Goal: Task Accomplishment & Management: Manage account settings

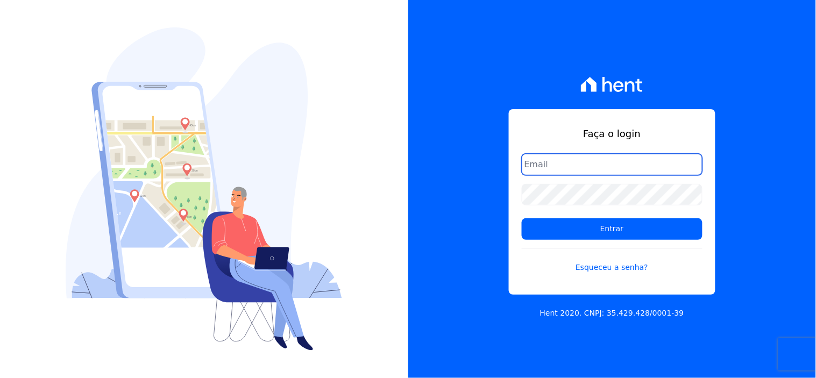
drag, startPoint x: 597, startPoint y: 167, endPoint x: 598, endPoint y: 172, distance: 5.5
click at [598, 168] on input "email" at bounding box center [612, 165] width 181 height 22
type input "comunicacaojardim@hotmail.com"
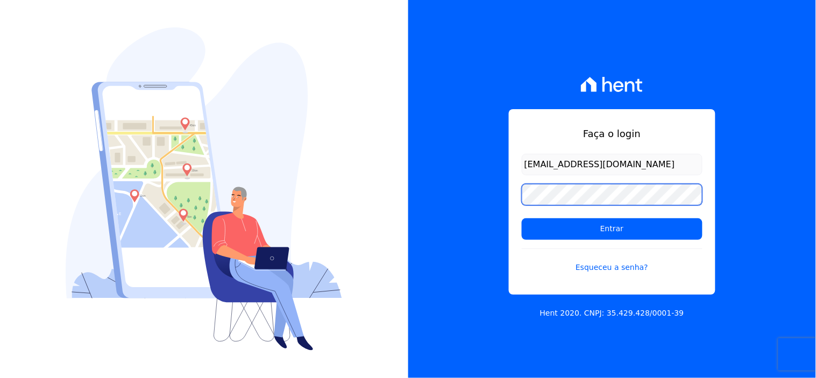
click at [522, 218] on input "Entrar" at bounding box center [612, 229] width 181 height 22
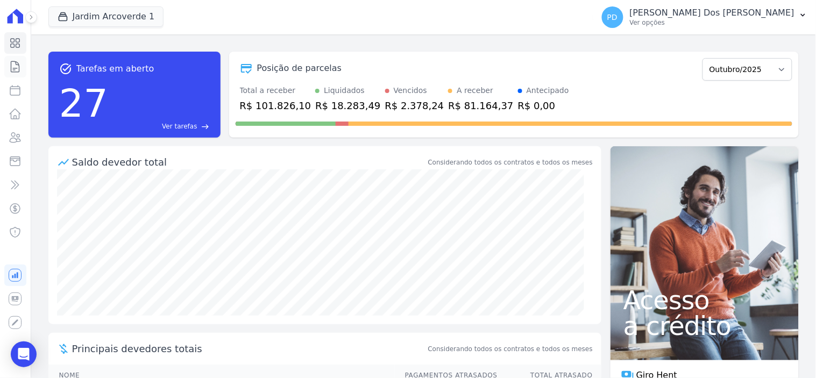
click at [13, 67] on icon at bounding box center [15, 66] width 13 height 13
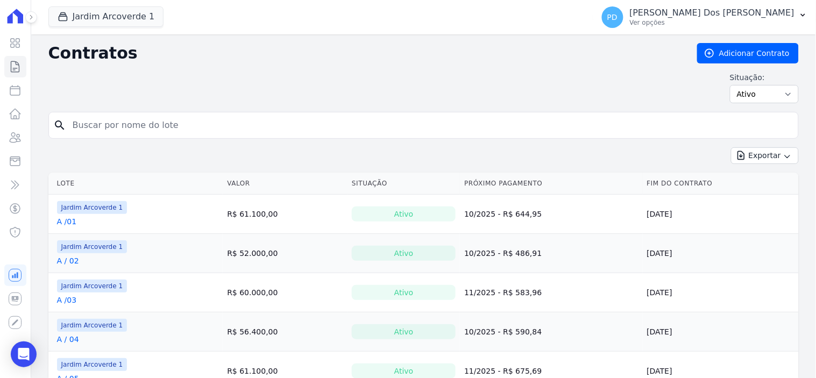
click at [147, 123] on input "search" at bounding box center [430, 126] width 728 height 22
type input "j / 02"
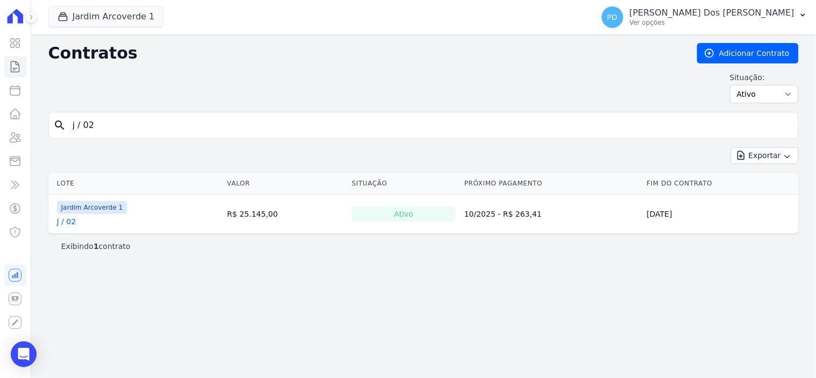
click at [72, 221] on link "J / 02" at bounding box center [66, 221] width 19 height 11
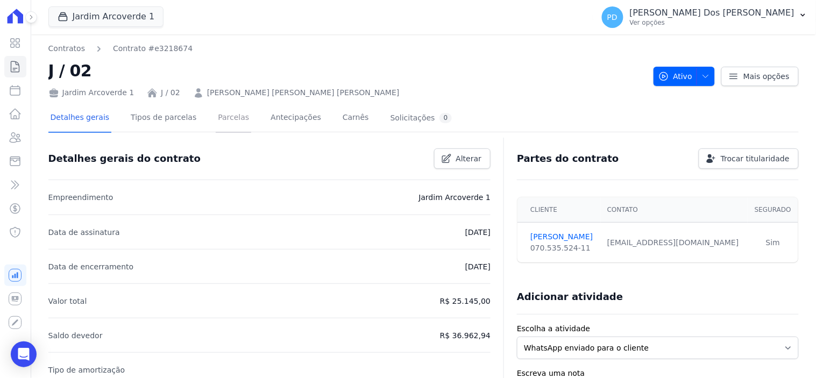
click at [216, 121] on link "Parcelas" at bounding box center [234, 118] width 36 height 29
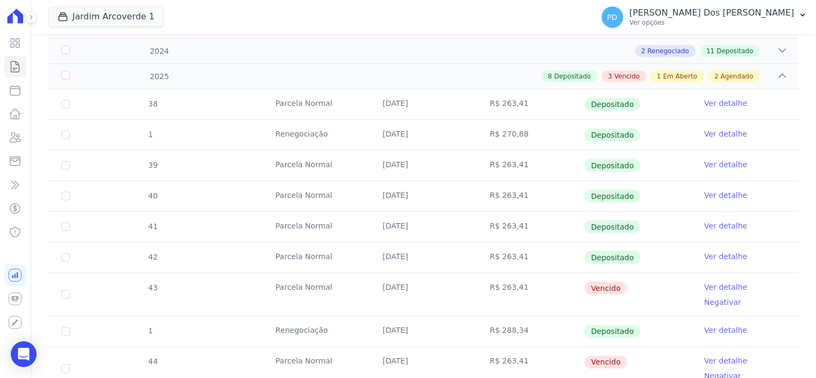
scroll to position [358, 0]
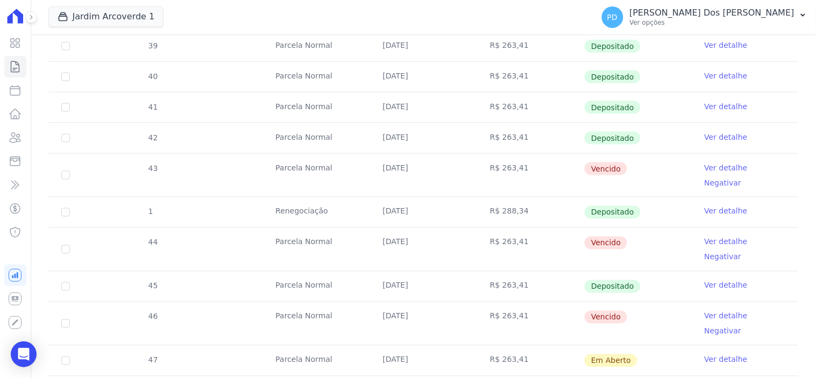
click at [708, 168] on link "Ver detalhe" at bounding box center [726, 168] width 43 height 11
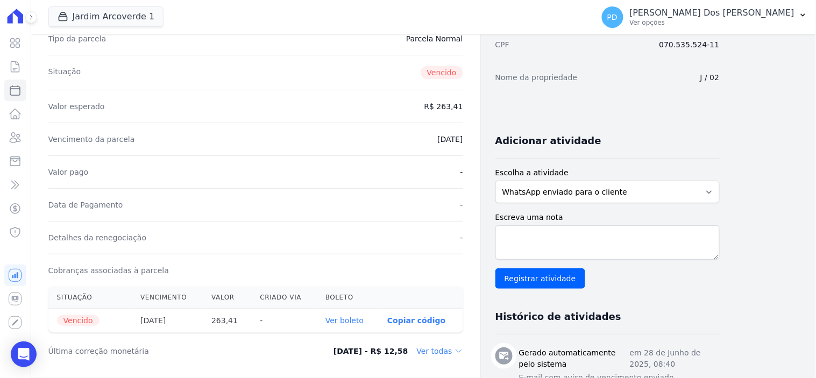
scroll to position [179, 0]
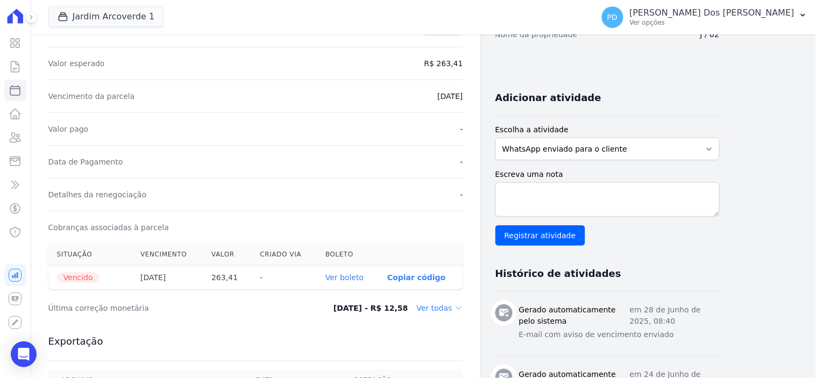
click at [342, 275] on link "Ver boleto" at bounding box center [345, 277] width 38 height 9
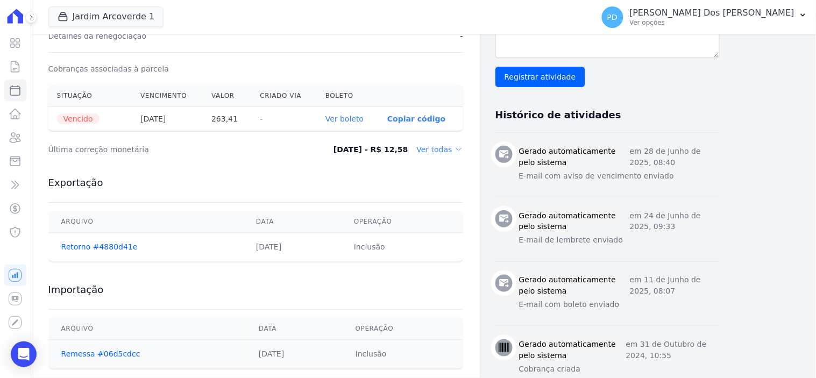
scroll to position [358, 0]
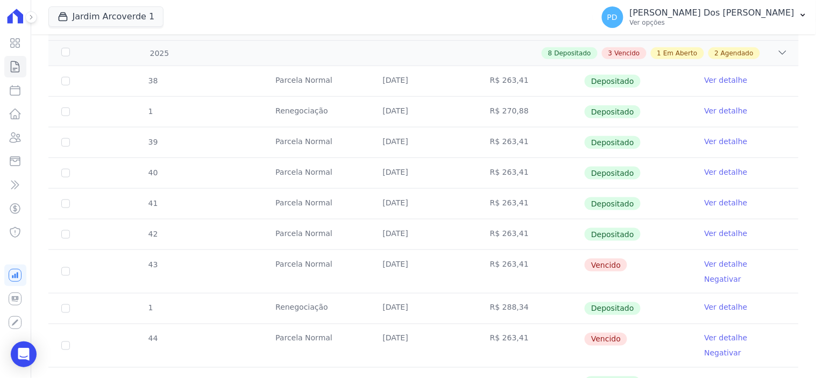
scroll to position [299, 0]
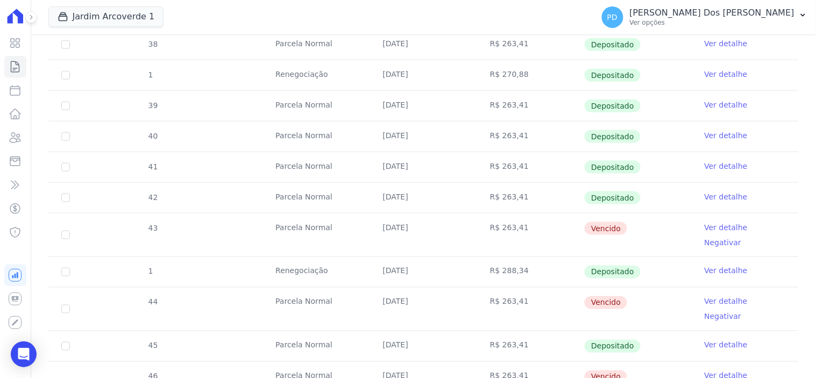
click at [712, 297] on link "Ver detalhe" at bounding box center [726, 302] width 43 height 11
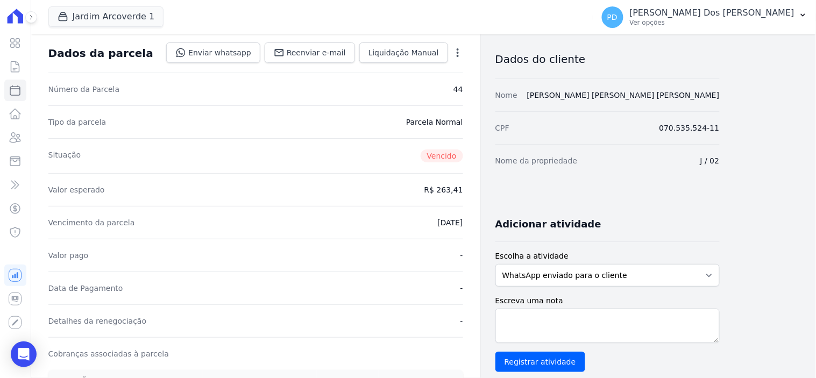
scroll to position [239, 0]
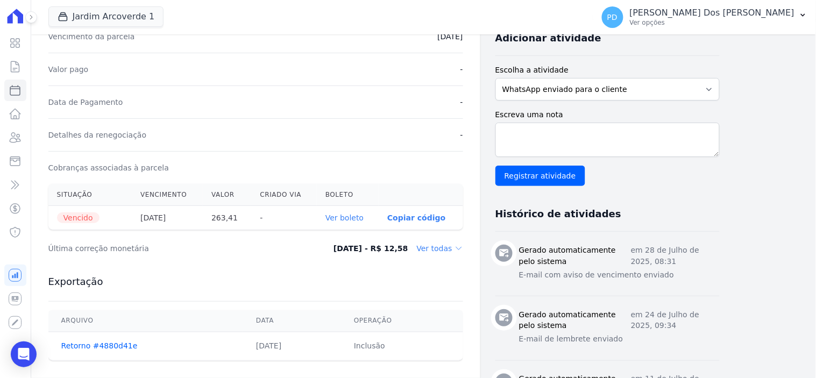
click at [354, 214] on link "Ver boleto" at bounding box center [345, 218] width 38 height 9
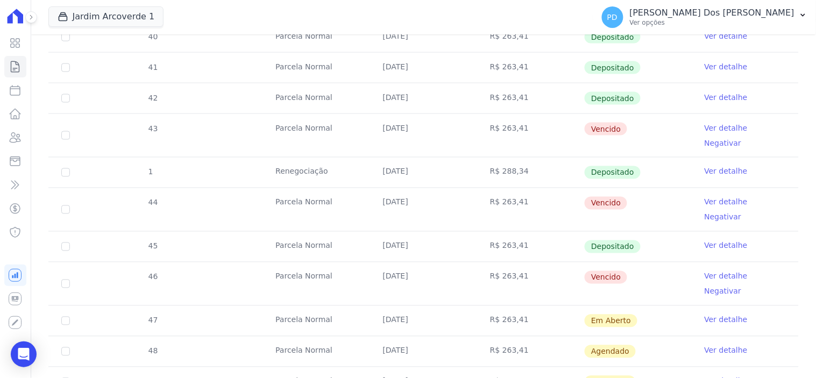
scroll to position [418, 0]
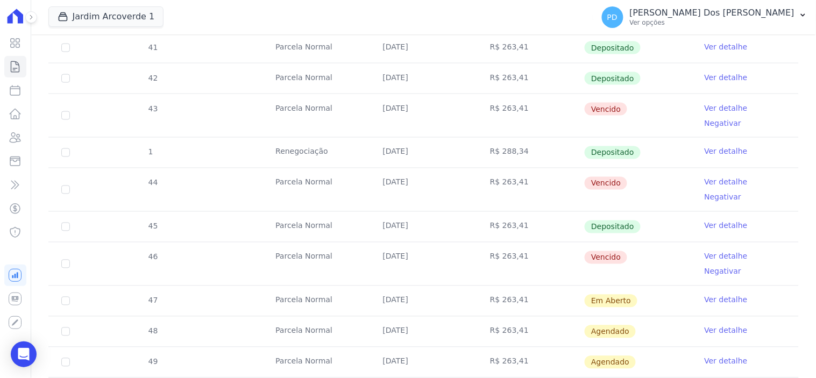
click at [709, 251] on link "Ver detalhe" at bounding box center [726, 256] width 43 height 11
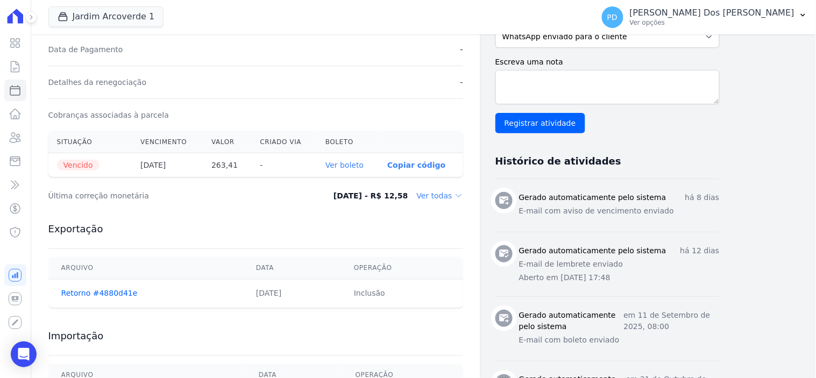
scroll to position [358, 0]
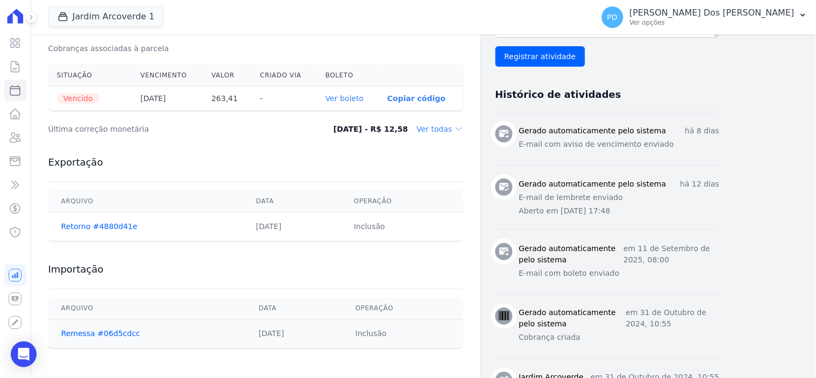
click at [358, 100] on link "Ver boleto" at bounding box center [345, 98] width 38 height 9
click at [10, 66] on icon at bounding box center [15, 66] width 13 height 13
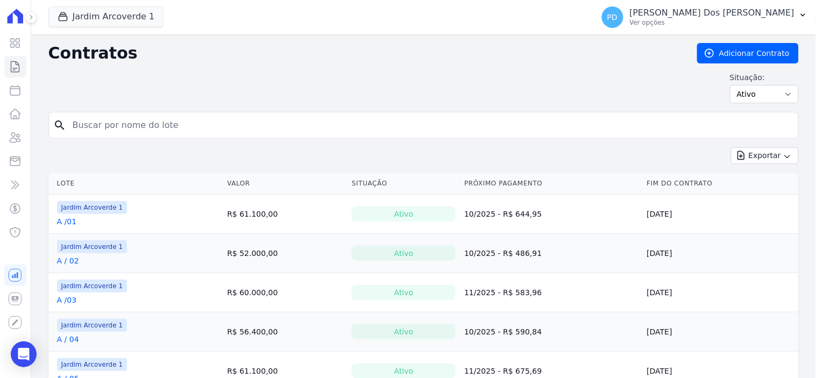
click at [105, 124] on input "search" at bounding box center [430, 126] width 728 height 22
type input "j / 03"
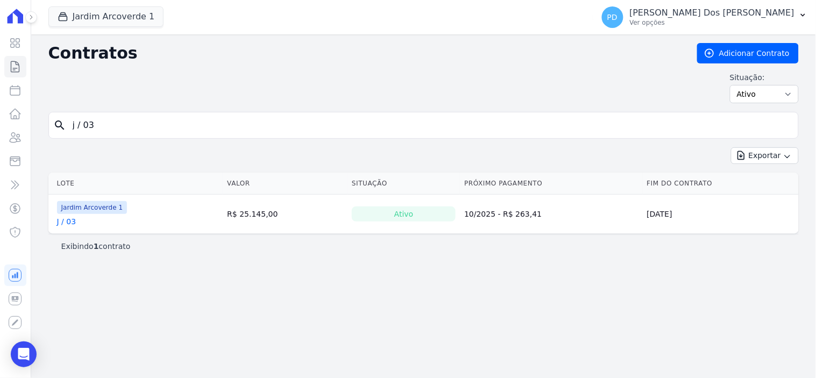
click at [62, 222] on link "J / 03" at bounding box center [66, 221] width 19 height 11
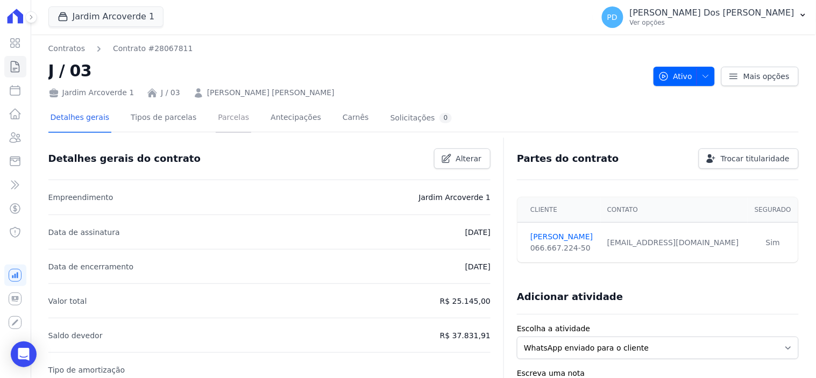
click at [218, 116] on link "Parcelas" at bounding box center [234, 118] width 36 height 29
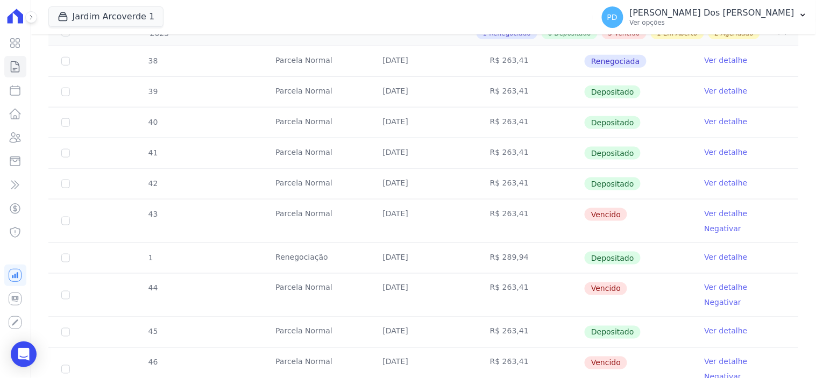
scroll to position [358, 0]
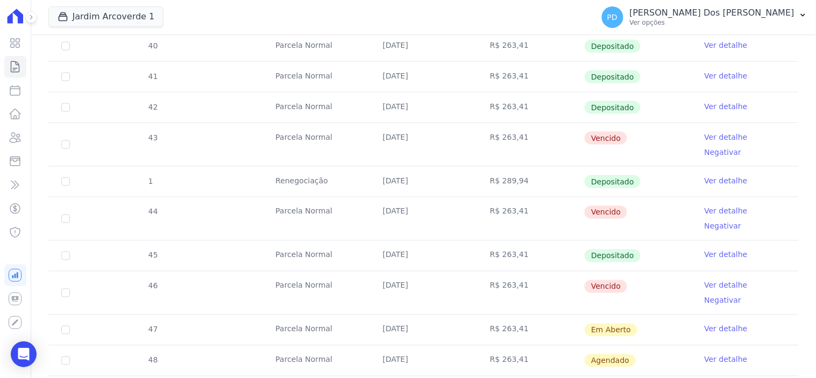
click at [713, 133] on link "Ver detalhe" at bounding box center [726, 137] width 43 height 11
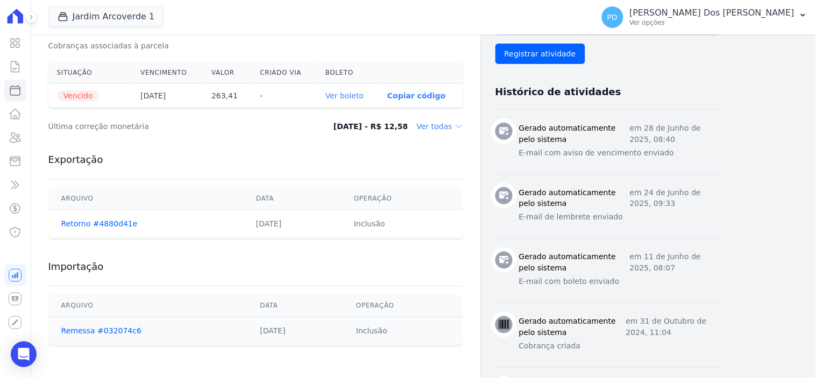
scroll to position [418, 0]
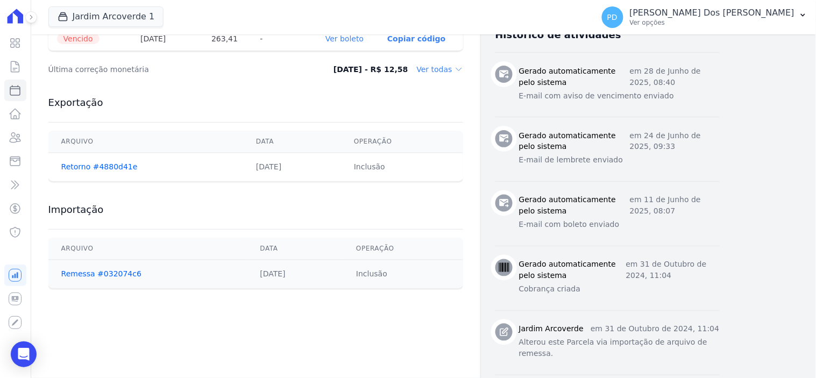
click at [356, 39] on link "Ver boleto" at bounding box center [345, 38] width 38 height 9
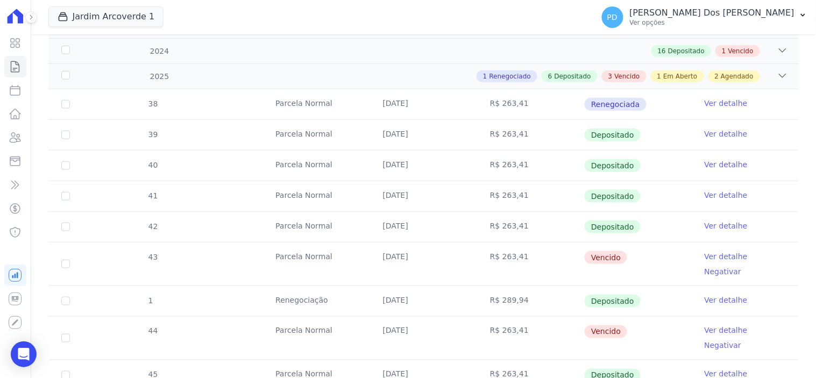
scroll to position [299, 0]
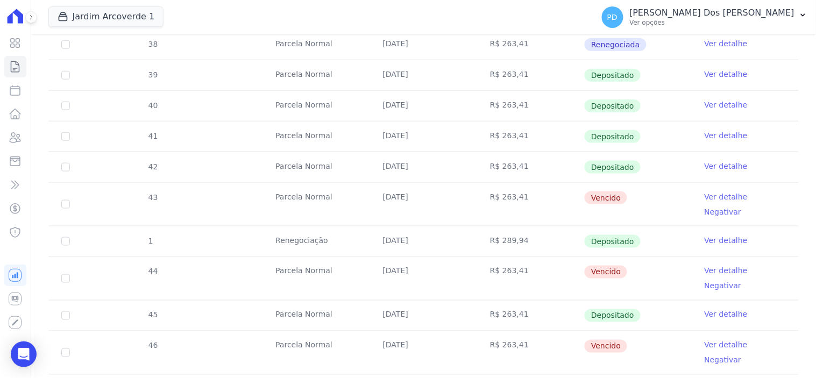
click at [716, 266] on link "Ver detalhe" at bounding box center [726, 271] width 43 height 11
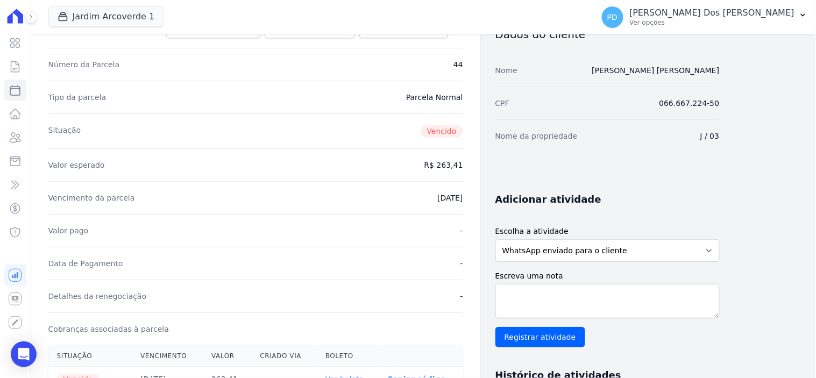
scroll to position [299, 0]
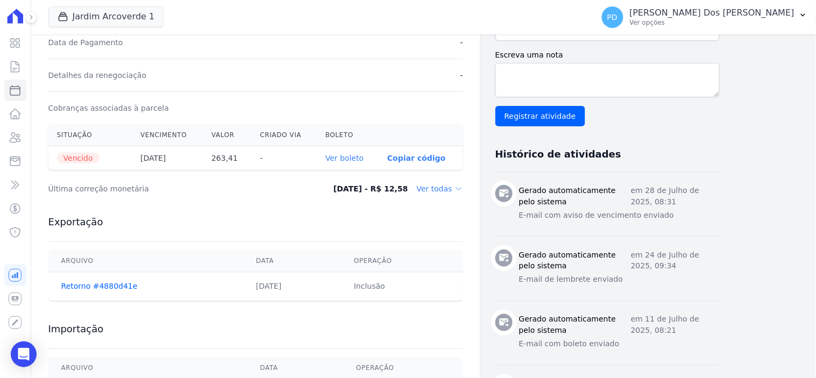
click at [354, 159] on link "Ver boleto" at bounding box center [345, 158] width 38 height 9
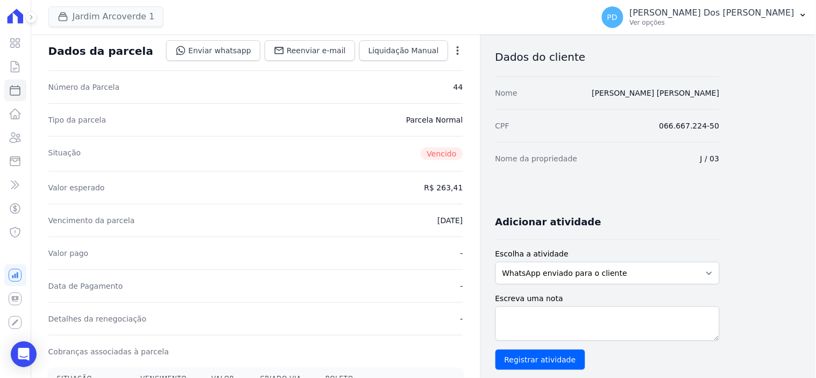
scroll to position [0, 0]
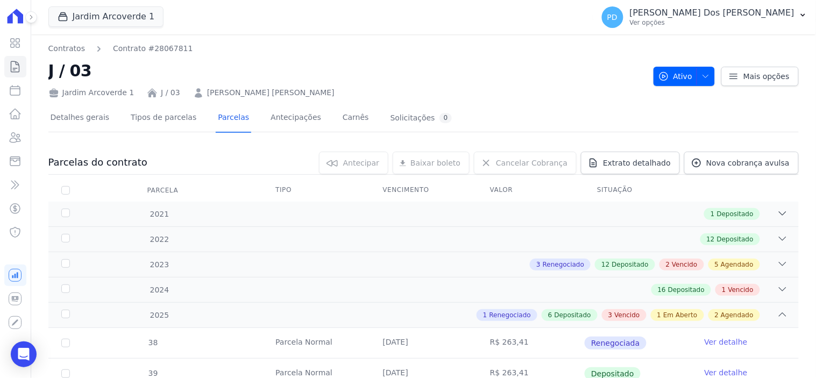
drag, startPoint x: 525, startPoint y: 132, endPoint x: 567, endPoint y: 150, distance: 45.9
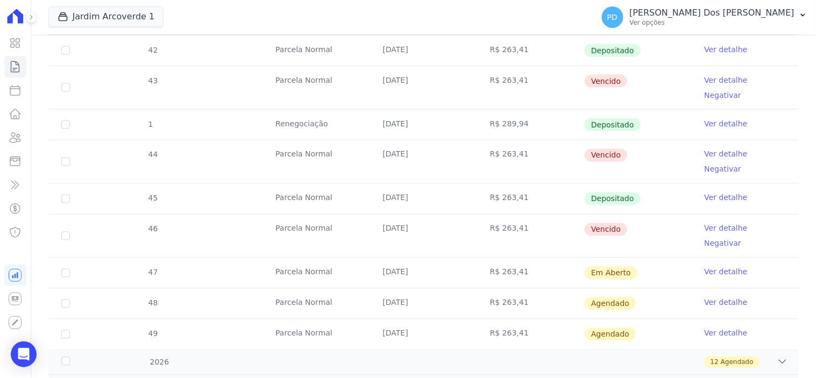
scroll to position [418, 0]
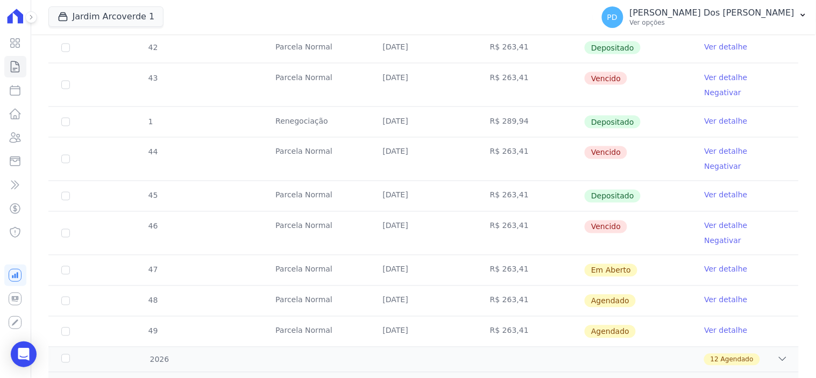
click at [712, 221] on link "Ver detalhe" at bounding box center [726, 226] width 43 height 11
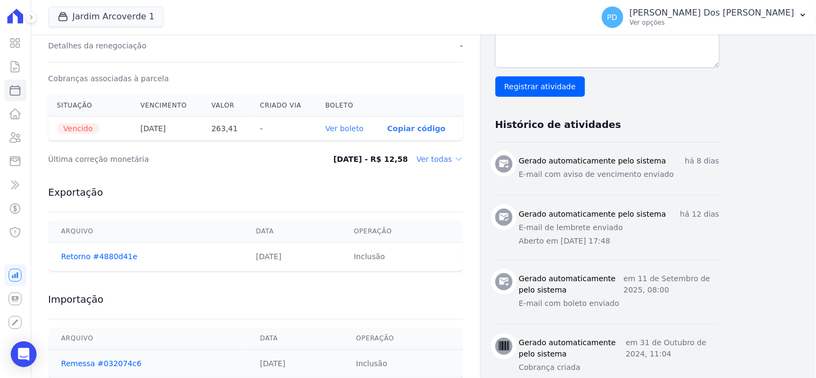
scroll to position [358, 0]
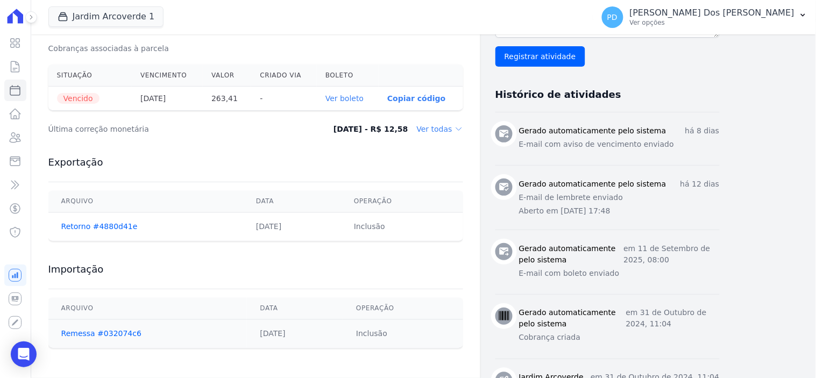
click at [357, 97] on link "Ver boleto" at bounding box center [345, 98] width 38 height 9
click at [22, 70] on icon at bounding box center [15, 66] width 13 height 13
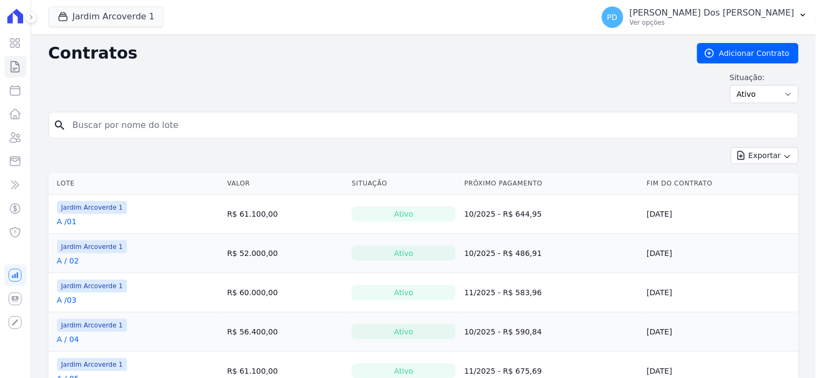
click at [128, 124] on input "search" at bounding box center [430, 126] width 728 height 22
type input "i / 07"
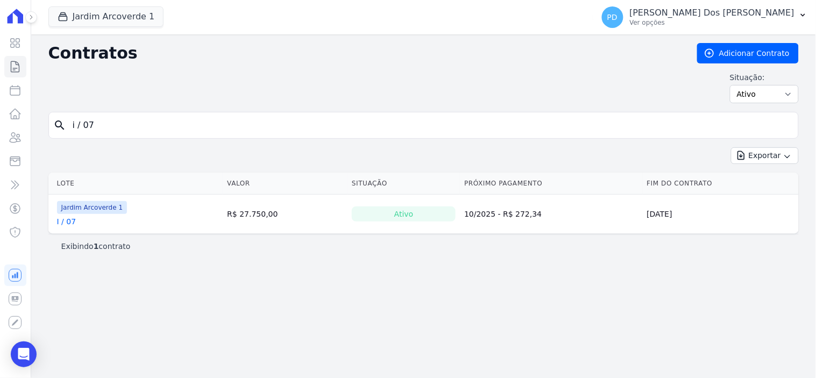
click at [65, 220] on link "I / 07" at bounding box center [66, 221] width 19 height 11
click at [131, 19] on button "Jardim Arcoverde 1" at bounding box center [106, 16] width 116 height 20
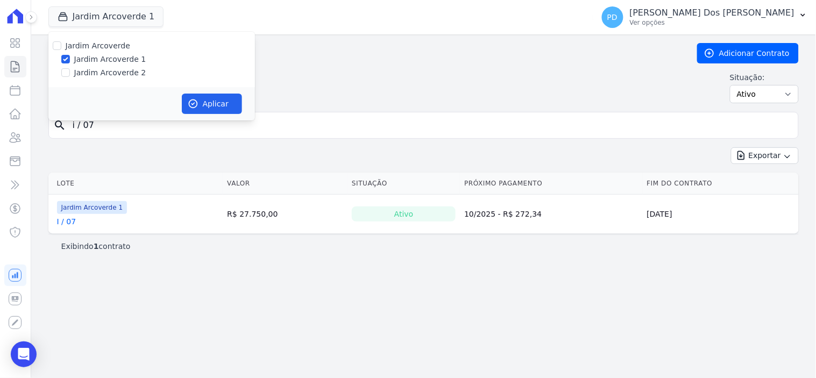
click at [110, 68] on label "Jardim Arcoverde 2" at bounding box center [110, 72] width 72 height 11
click at [70, 68] on input "Jardim Arcoverde 2" at bounding box center [65, 72] width 9 height 9
checkbox input "true"
click at [190, 94] on button "Aplicar" at bounding box center [212, 104] width 60 height 20
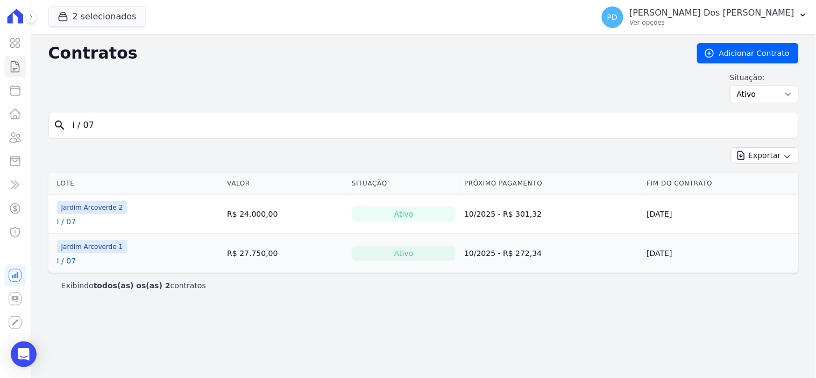
click at [66, 227] on link "I / 07" at bounding box center [66, 221] width 19 height 11
click at [66, 226] on link "I / 07" at bounding box center [66, 221] width 19 height 11
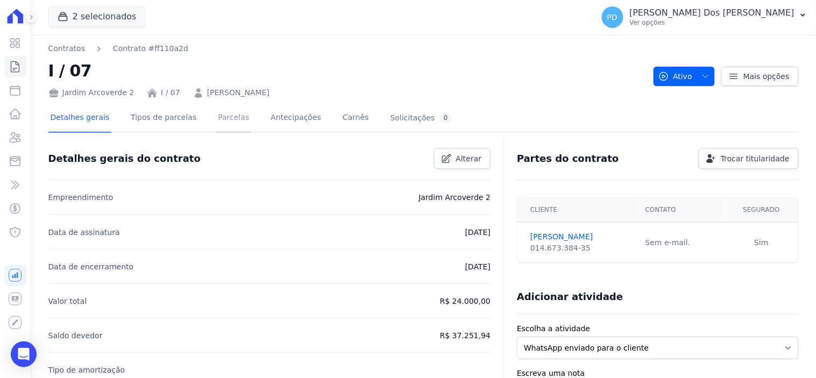
click at [217, 118] on link "Parcelas" at bounding box center [234, 118] width 36 height 29
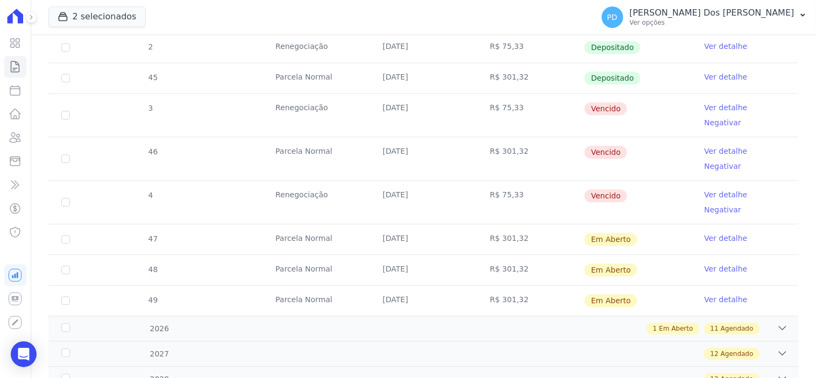
scroll to position [658, 0]
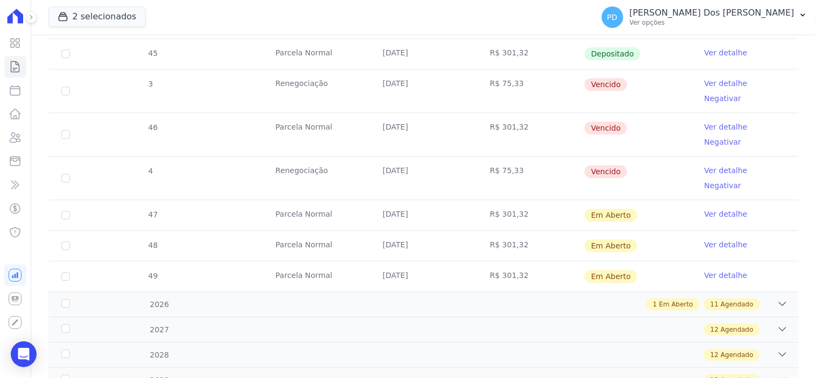
click at [717, 81] on link "Ver detalhe" at bounding box center [726, 83] width 43 height 11
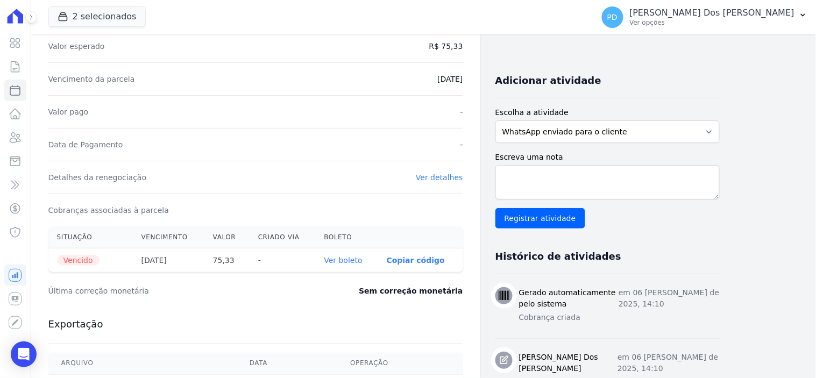
scroll to position [239, 0]
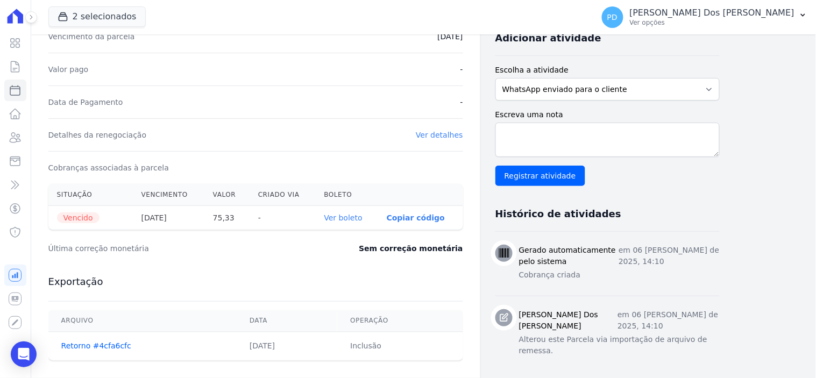
click at [348, 216] on link "Ver boleto" at bounding box center [343, 218] width 38 height 9
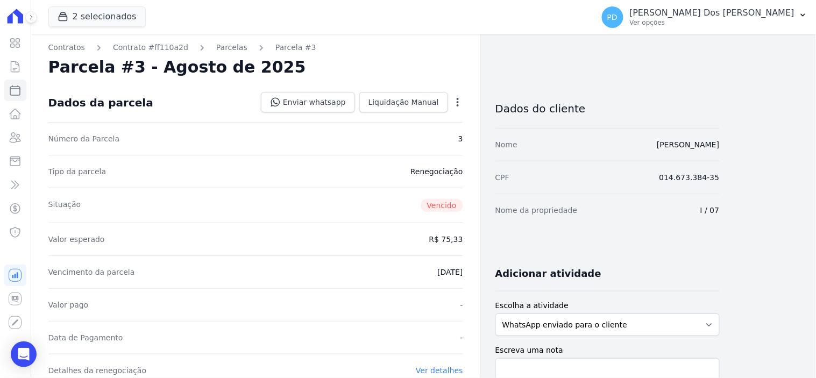
scroll to position [0, 0]
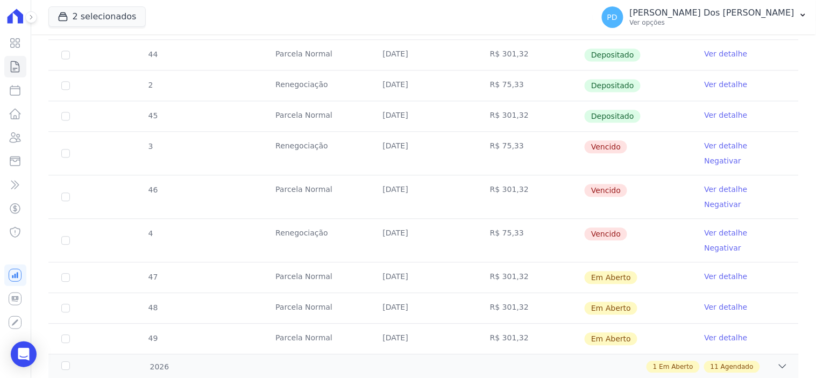
scroll to position [598, 0]
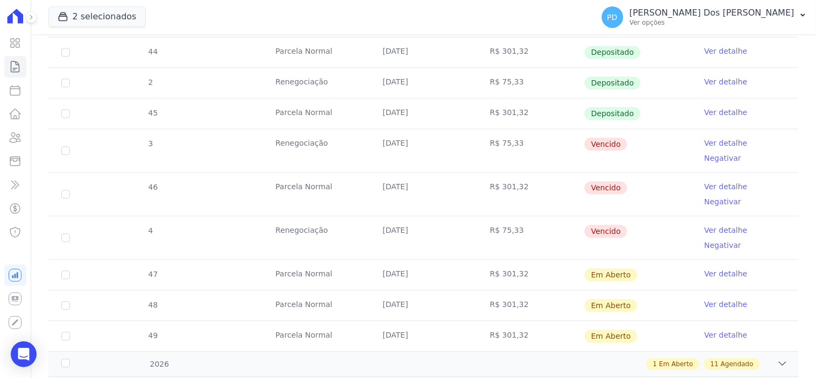
click at [717, 181] on link "Ver detalhe" at bounding box center [726, 186] width 43 height 11
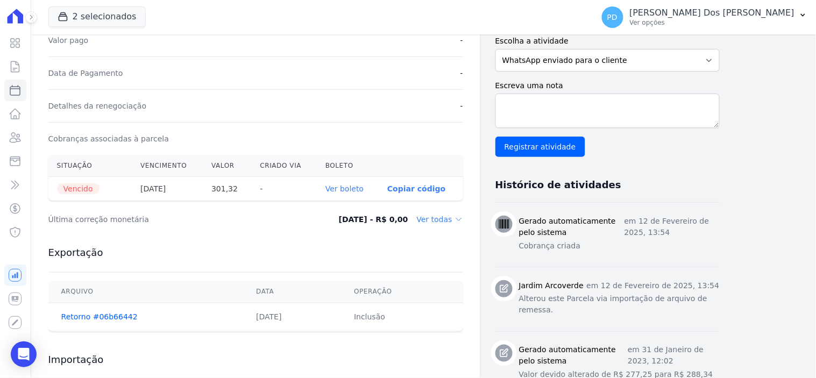
scroll to position [299, 0]
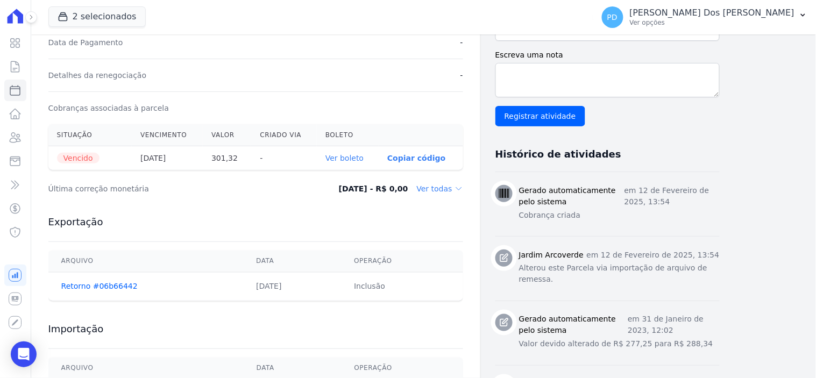
click at [345, 157] on link "Ver boleto" at bounding box center [345, 158] width 38 height 9
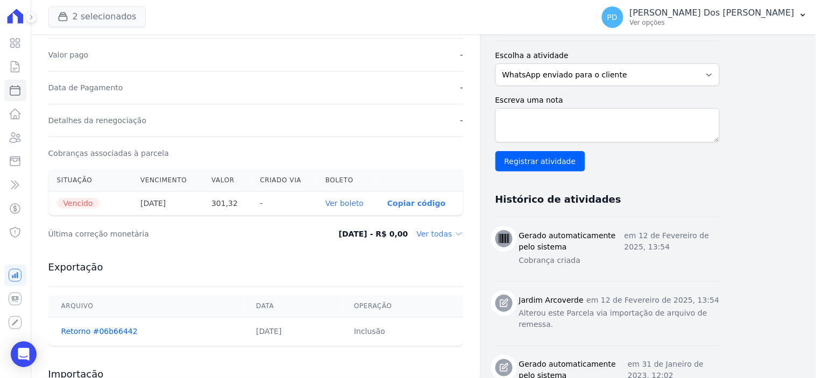
scroll to position [61, 0]
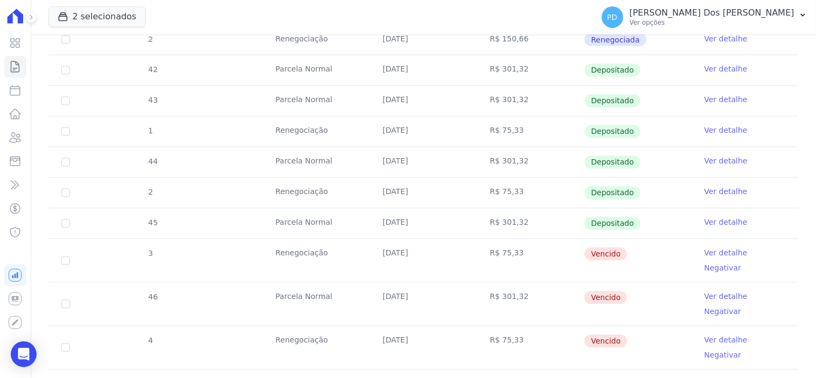
scroll to position [658, 0]
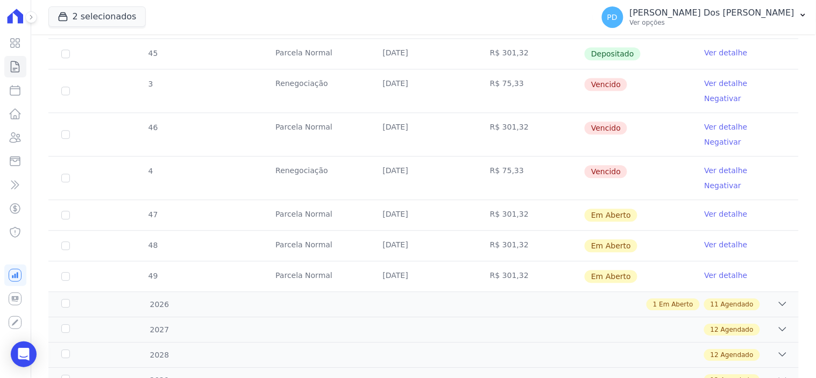
click at [725, 165] on link "Ver detalhe" at bounding box center [726, 170] width 43 height 11
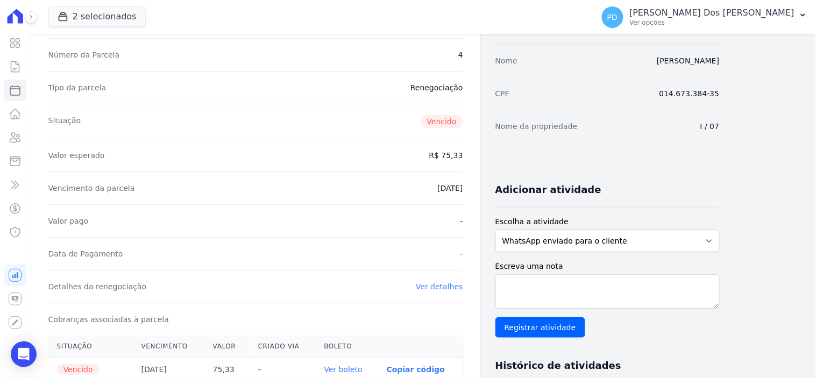
scroll to position [239, 0]
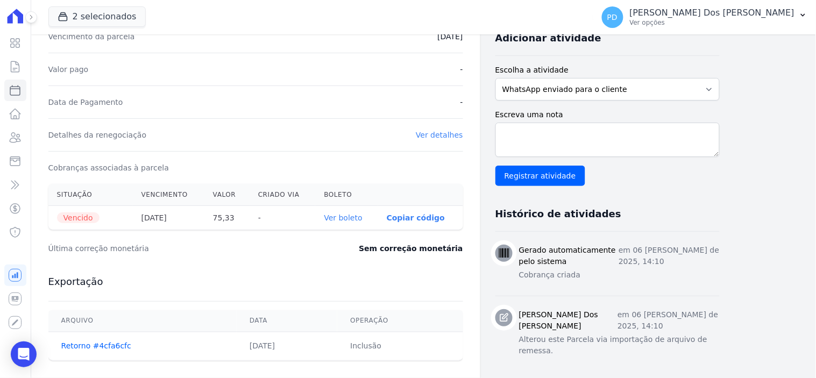
click at [354, 217] on link "Ver boleto" at bounding box center [343, 218] width 38 height 9
click at [19, 73] on link "Contratos" at bounding box center [15, 67] width 22 height 22
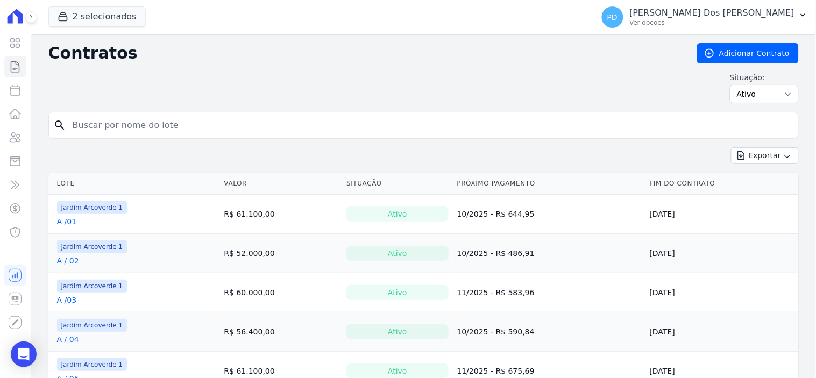
click at [82, 131] on input "search" at bounding box center [430, 126] width 728 height 22
type input "a / 11"
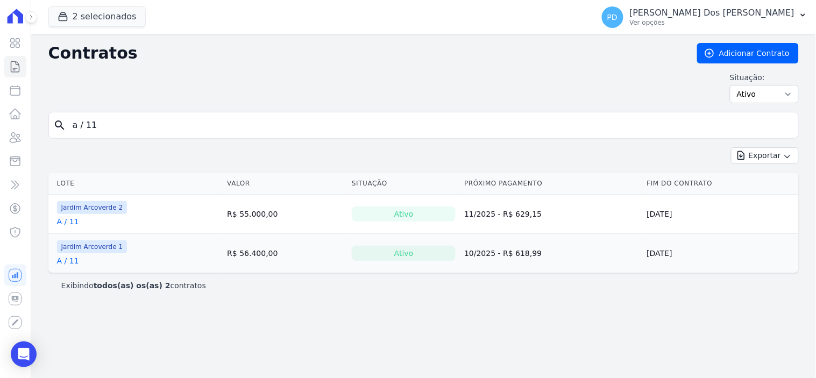
click at [66, 264] on link "A / 11" at bounding box center [68, 261] width 22 height 11
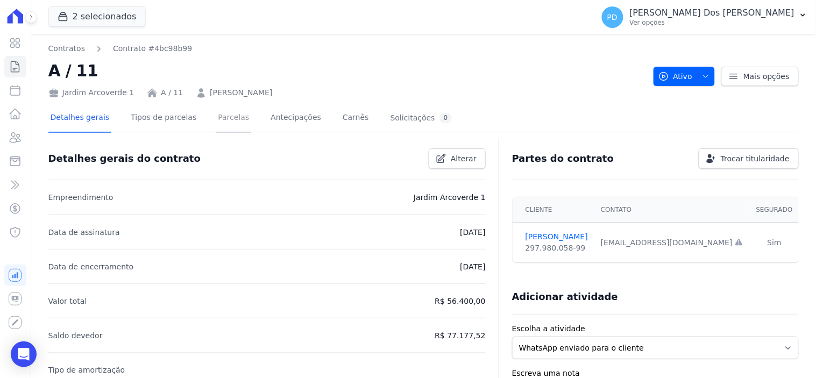
click at [217, 117] on link "Parcelas" at bounding box center [234, 118] width 36 height 29
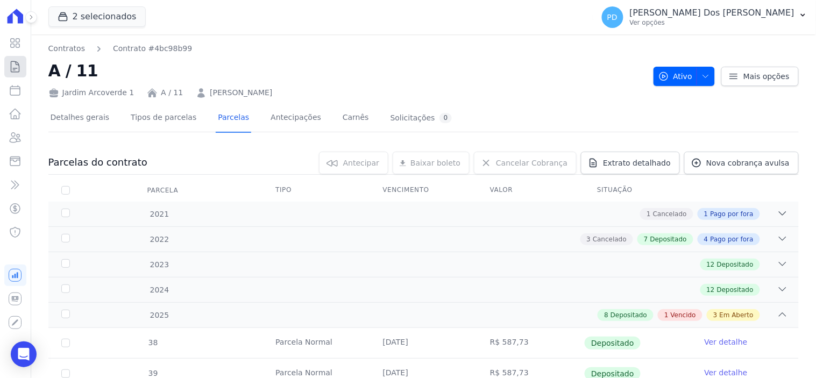
click at [17, 65] on icon at bounding box center [15, 66] width 8 height 11
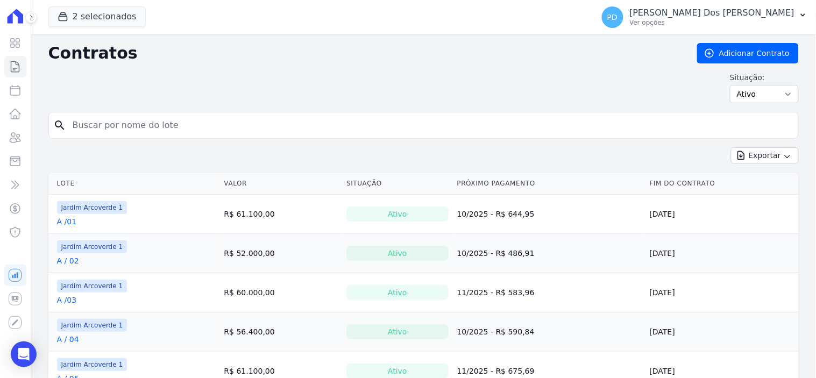
drag, startPoint x: 118, startPoint y: 119, endPoint x: 116, endPoint y: 125, distance: 6.5
click at [115, 125] on input "search" at bounding box center [430, 126] width 728 height 22
type input "c / 12"
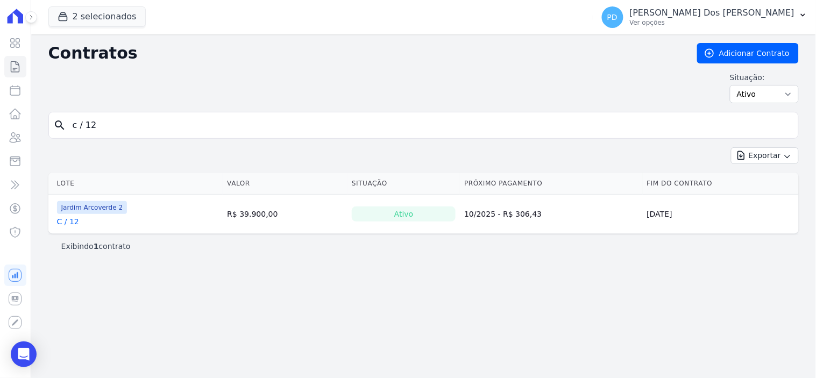
click at [71, 221] on link "C / 12" at bounding box center [68, 221] width 22 height 11
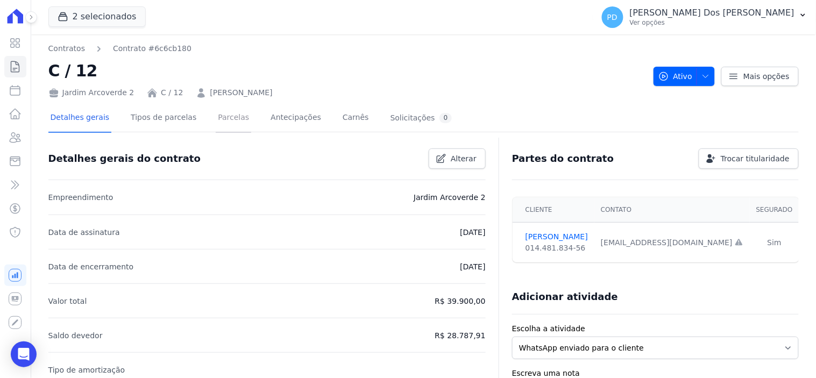
click at [224, 118] on link "Parcelas" at bounding box center [234, 118] width 36 height 29
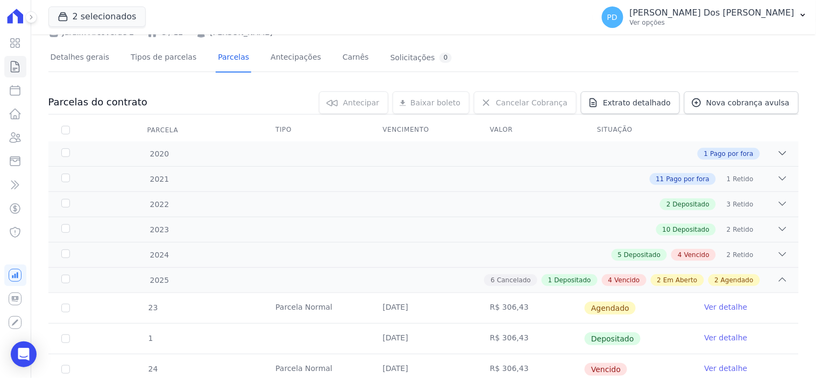
scroll to position [358, 0]
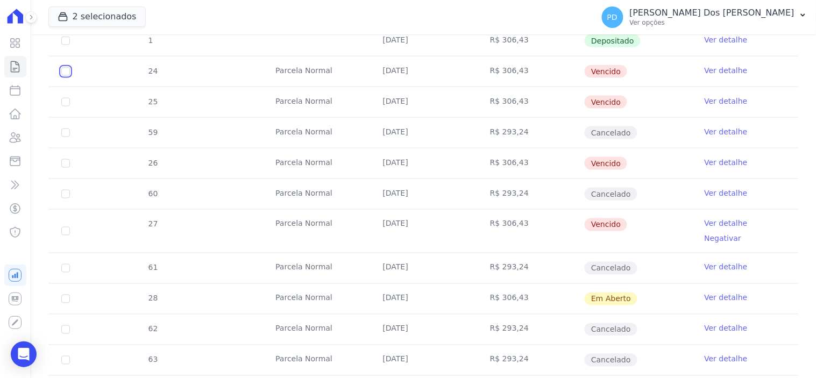
drag, startPoint x: 63, startPoint y: 69, endPoint x: 62, endPoint y: 76, distance: 7.6
click at [62, 70] on input "checkbox" at bounding box center [65, 71] width 9 height 9
checkbox input "true"
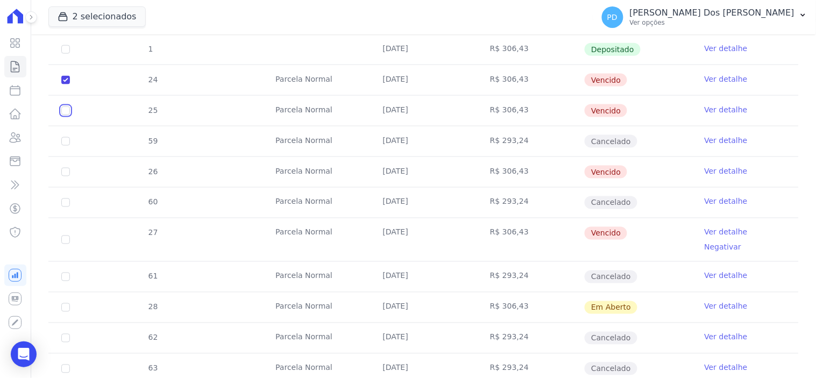
click at [65, 107] on input "checkbox" at bounding box center [65, 111] width 9 height 9
checkbox input "true"
click at [67, 166] on td "26" at bounding box center [65, 172] width 34 height 30
click at [67, 168] on input "checkbox" at bounding box center [65, 172] width 9 height 9
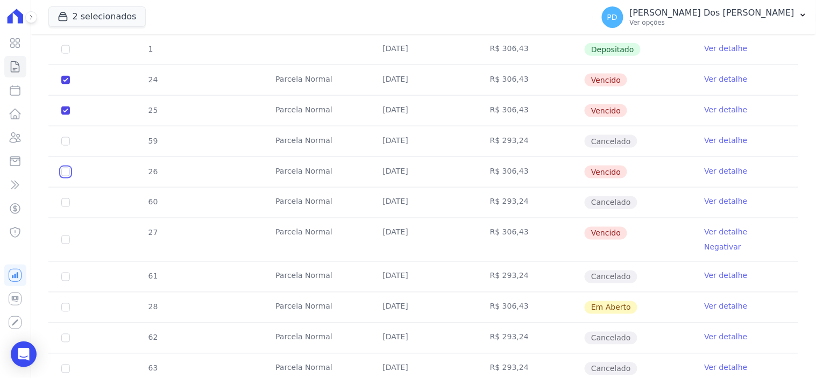
checkbox input "true"
click at [63, 236] on input "checkbox" at bounding box center [65, 240] width 9 height 9
checkbox input "true"
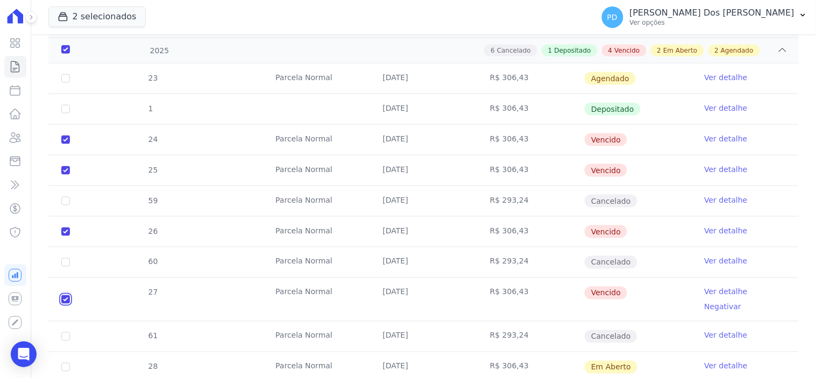
scroll to position [239, 0]
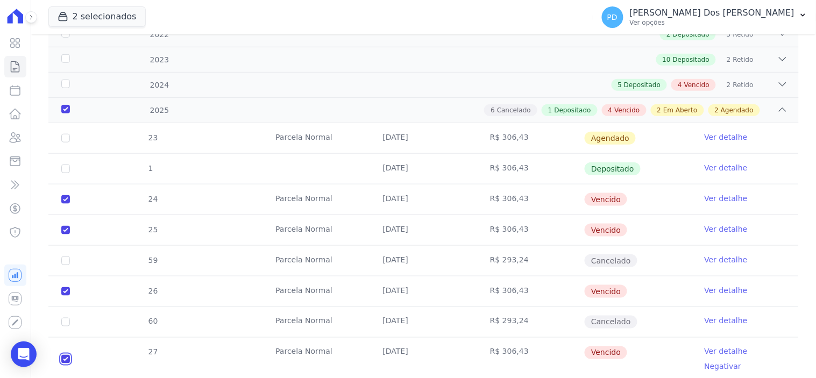
click at [63, 355] on input "checkbox" at bounding box center [65, 359] width 9 height 9
checkbox input "false"
checkbox input "true"
click at [14, 73] on icon at bounding box center [15, 66] width 13 height 13
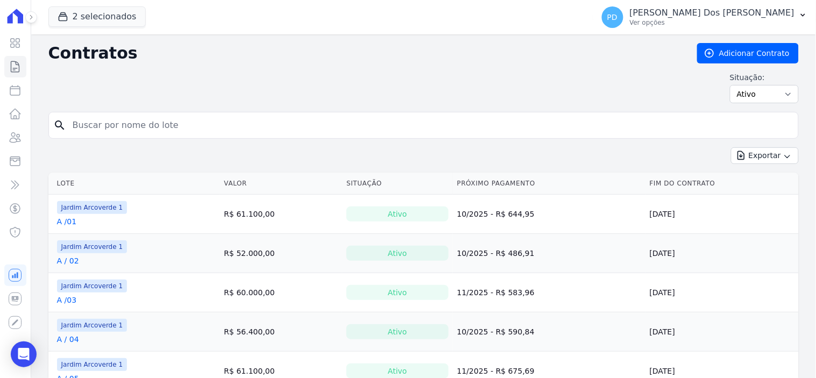
click at [131, 131] on input "search" at bounding box center [430, 126] width 728 height 22
type input "a / 06"
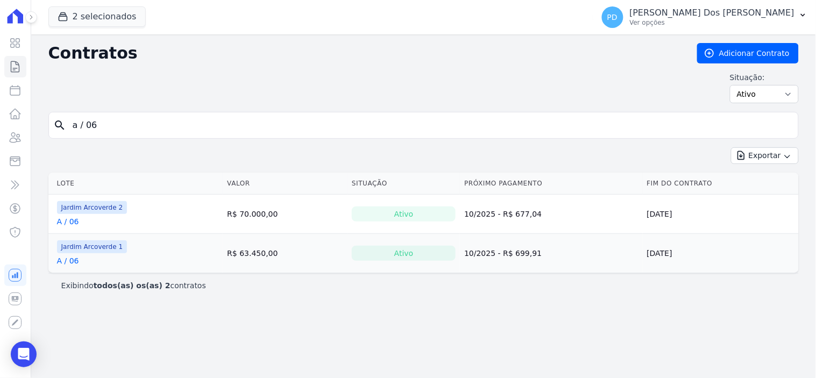
click at [66, 264] on link "A / 06" at bounding box center [68, 261] width 22 height 11
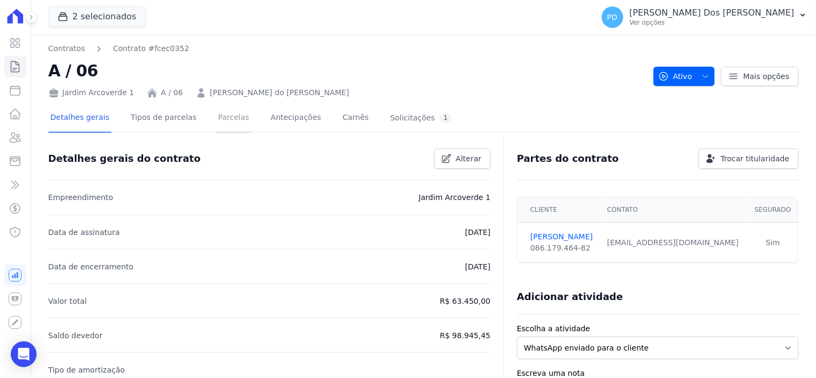
click at [221, 122] on link "Parcelas" at bounding box center [234, 118] width 36 height 29
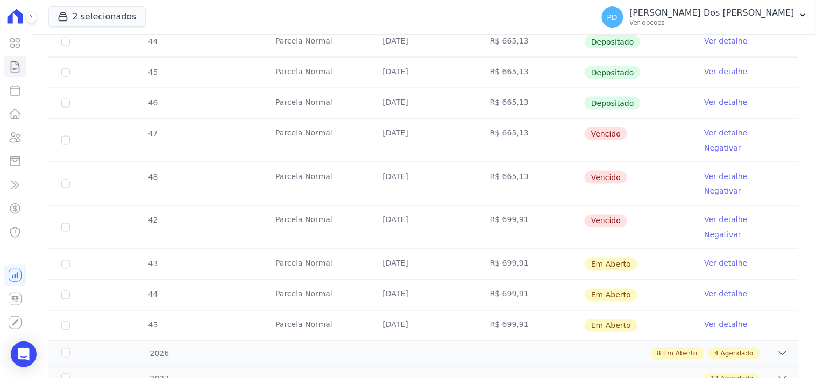
scroll to position [358, 0]
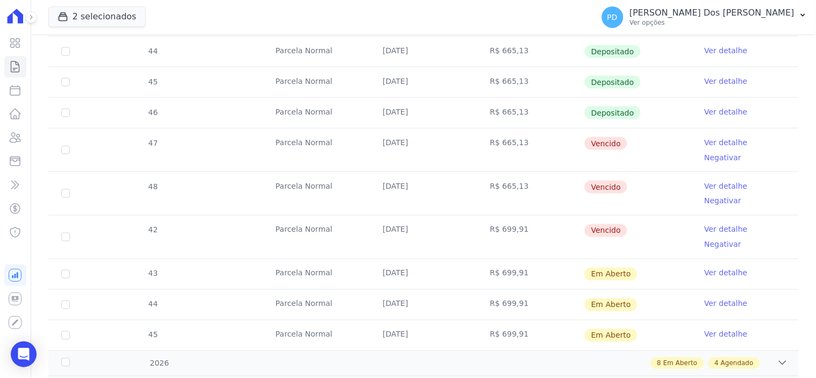
click at [723, 139] on link "Ver detalhe" at bounding box center [726, 142] width 43 height 11
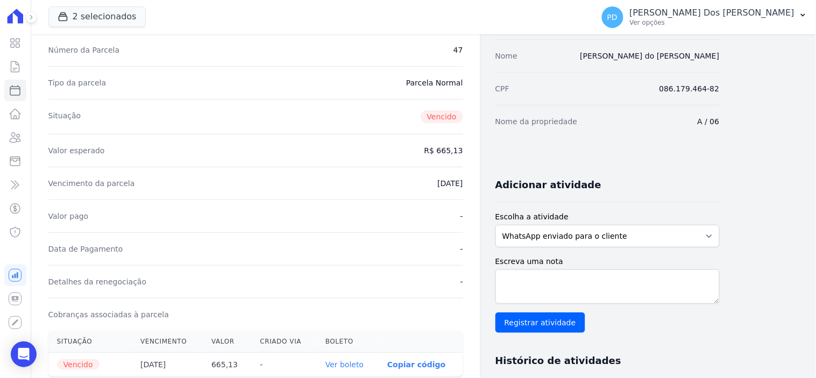
scroll to position [299, 0]
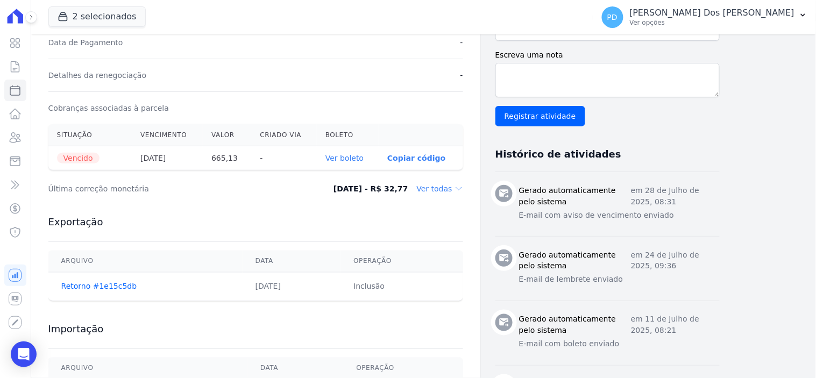
click at [344, 158] on link "Ver boleto" at bounding box center [345, 158] width 38 height 9
click at [358, 154] on link "Ver boleto" at bounding box center [345, 158] width 38 height 9
click at [15, 68] on icon at bounding box center [15, 66] width 13 height 13
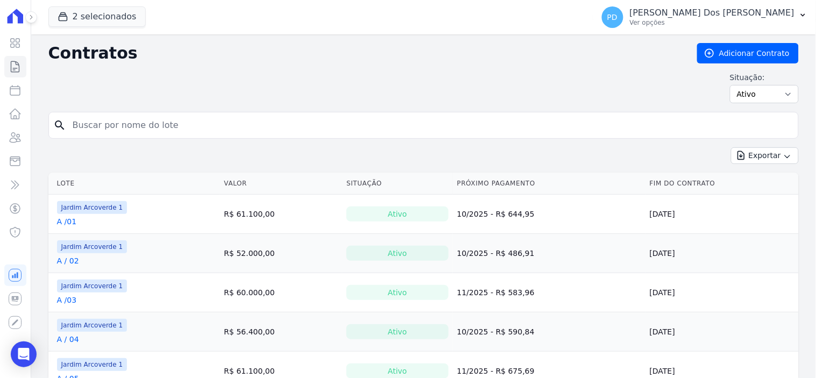
drag, startPoint x: 91, startPoint y: 124, endPoint x: 98, endPoint y: 123, distance: 7.1
click at [91, 124] on input "search" at bounding box center [430, 126] width 728 height 22
type input "H / 03"
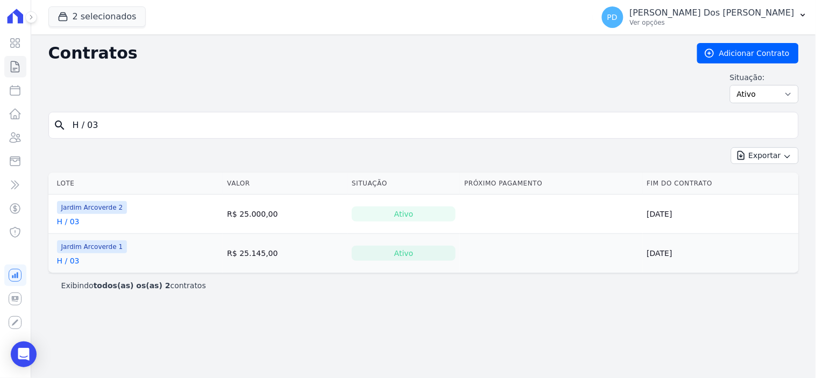
click at [72, 266] on link "H / 03" at bounding box center [68, 261] width 23 height 11
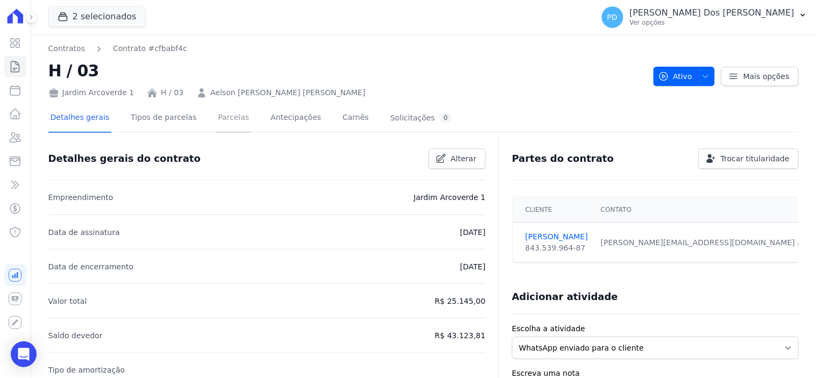
drag, startPoint x: 222, startPoint y: 116, endPoint x: 230, endPoint y: 117, distance: 8.1
click at [222, 116] on link "Parcelas" at bounding box center [234, 118] width 36 height 29
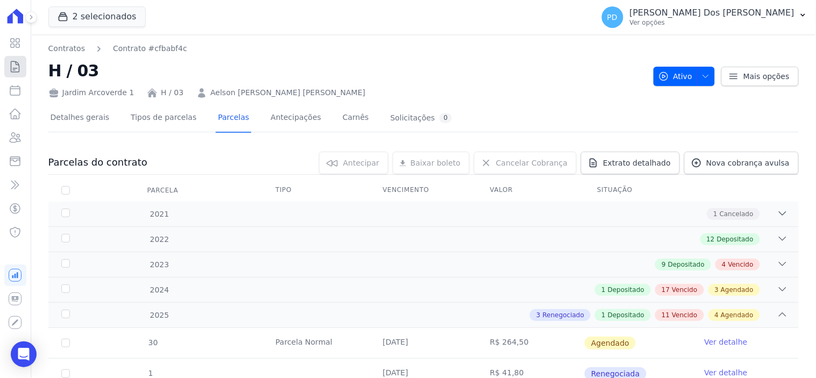
click at [18, 66] on icon at bounding box center [15, 66] width 13 height 13
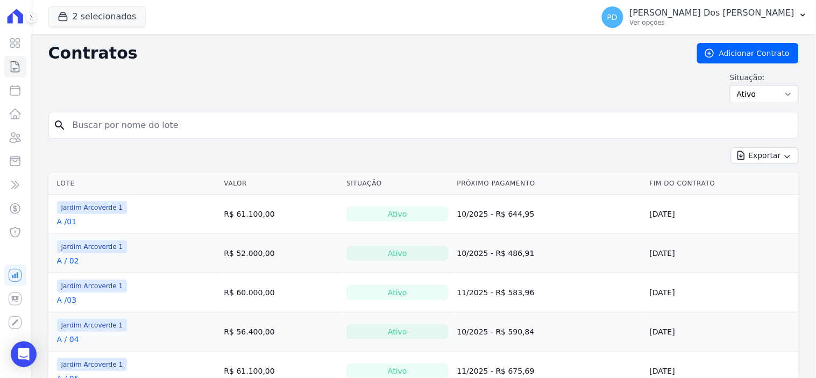
click at [165, 128] on input "search" at bounding box center [430, 126] width 728 height 22
type input "H / 07"
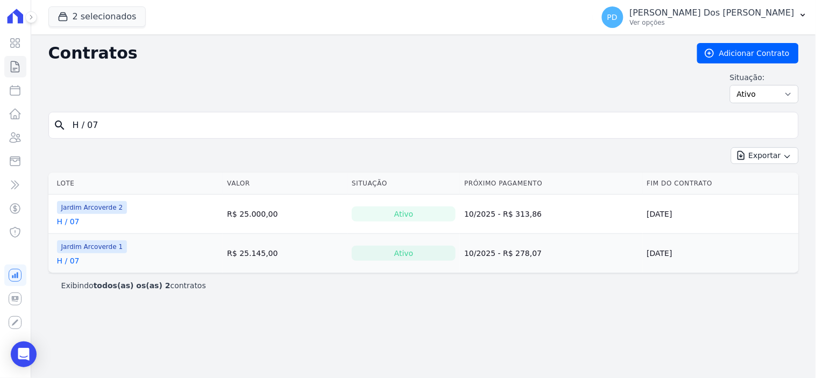
click at [72, 259] on link "H / 07" at bounding box center [68, 261] width 23 height 11
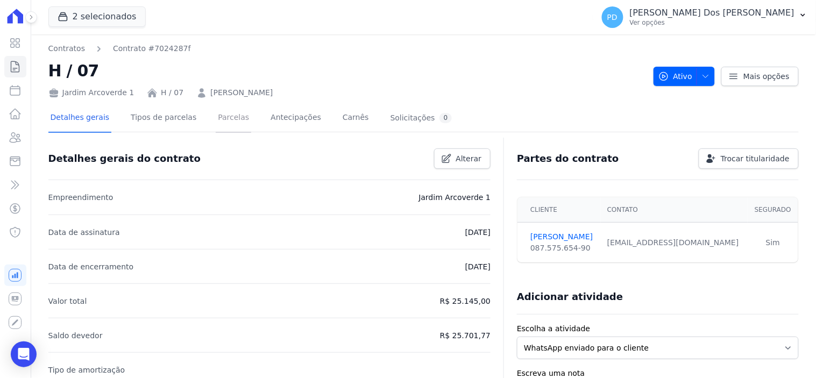
click at [216, 114] on link "Parcelas" at bounding box center [234, 118] width 36 height 29
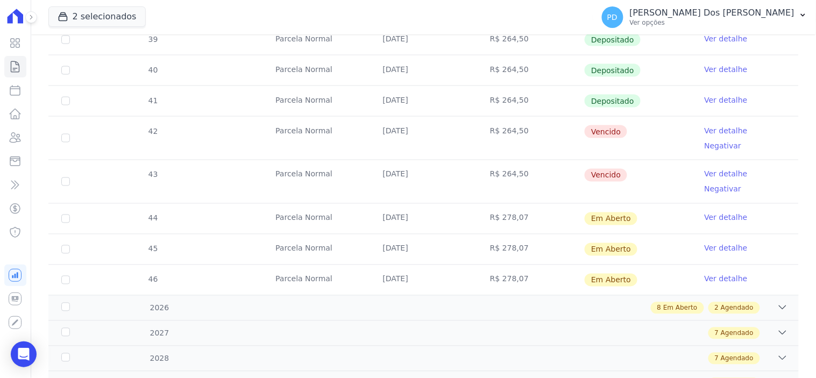
scroll to position [418, 0]
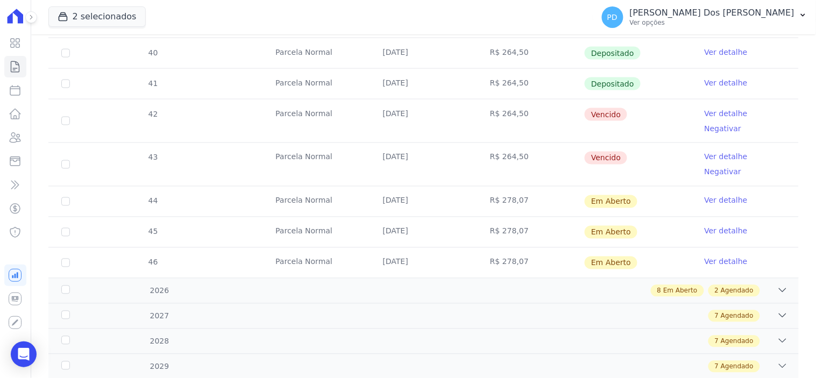
click at [712, 110] on link "Ver detalhe" at bounding box center [726, 113] width 43 height 11
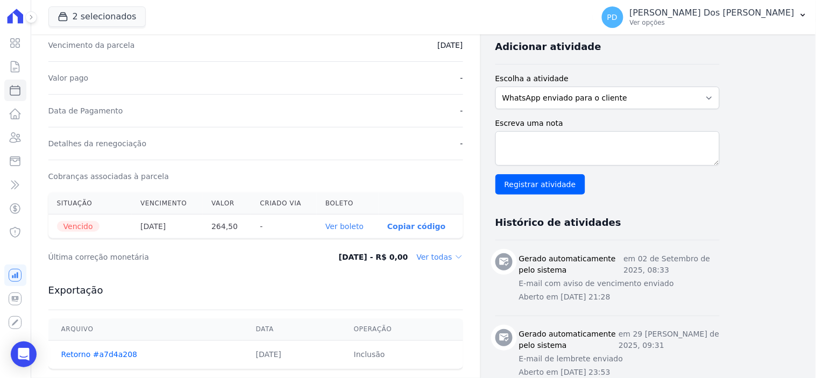
scroll to position [239, 0]
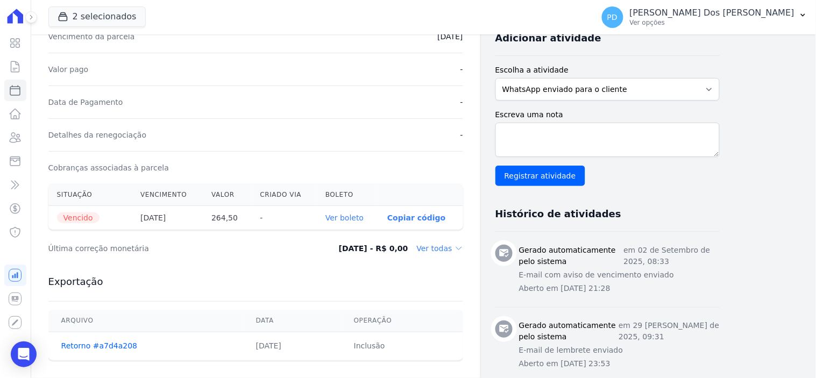
click at [349, 217] on link "Ver boleto" at bounding box center [345, 218] width 38 height 9
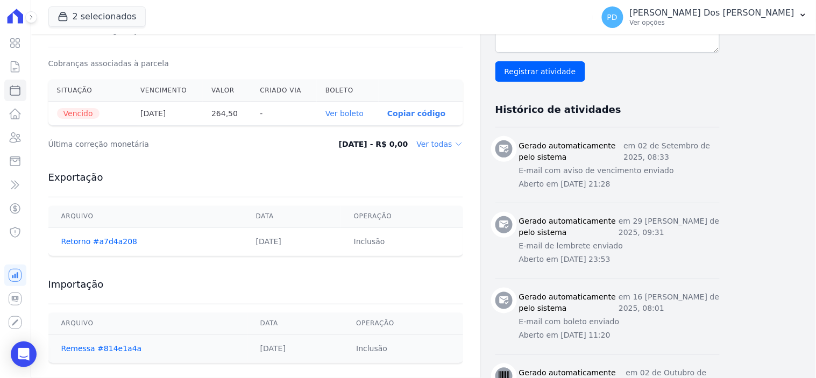
scroll to position [358, 0]
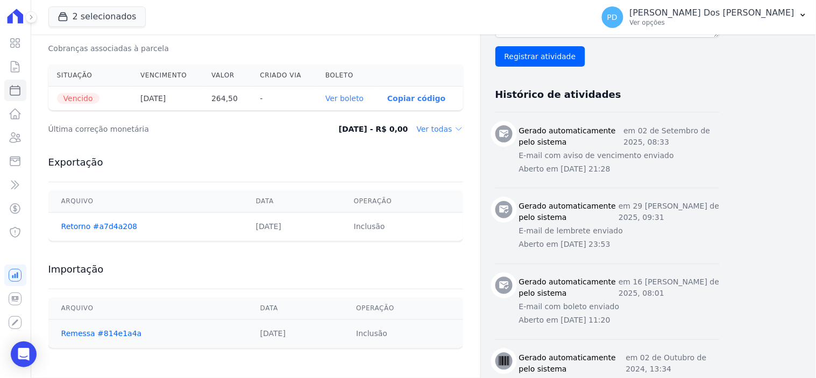
click at [349, 94] on link "Ver boleto" at bounding box center [345, 98] width 38 height 9
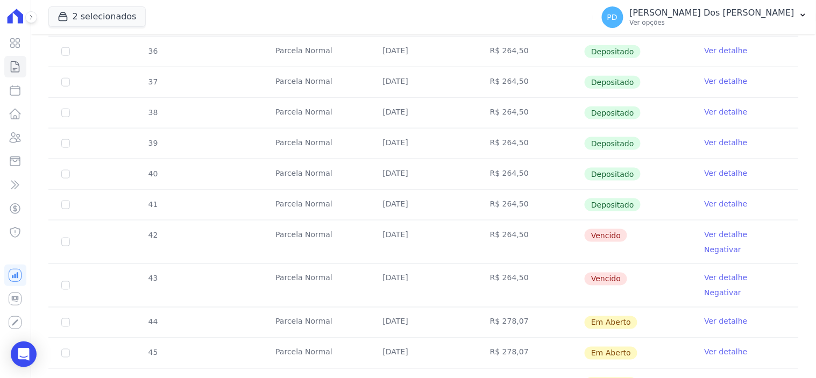
scroll to position [299, 0]
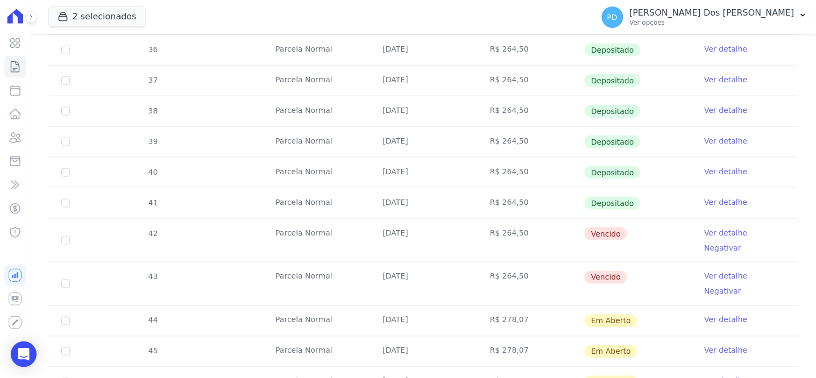
click at [708, 271] on link "Ver detalhe" at bounding box center [726, 276] width 43 height 11
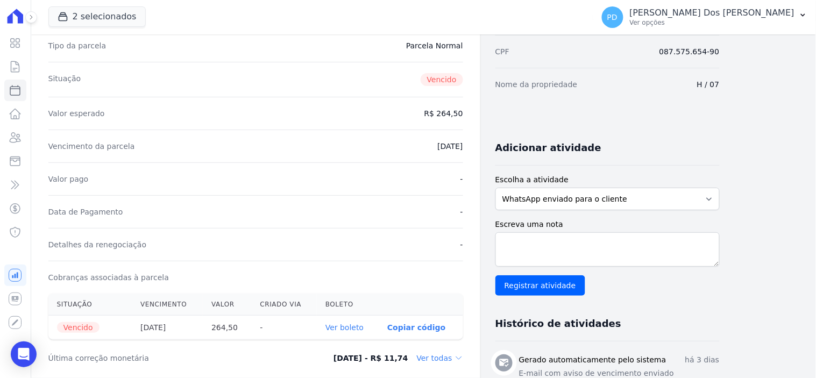
scroll to position [299, 0]
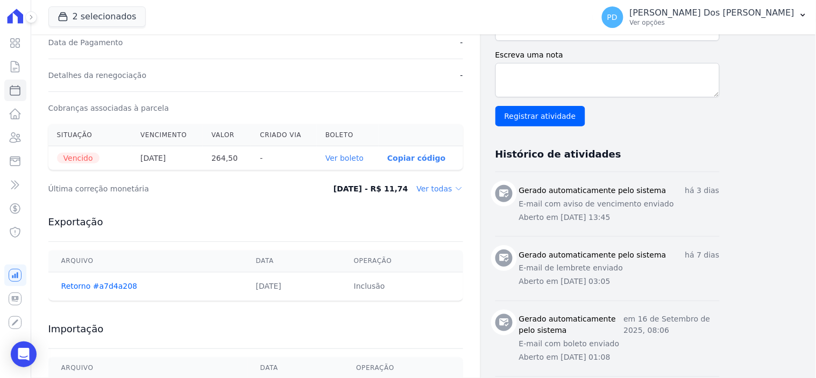
click at [354, 157] on link "Ver boleto" at bounding box center [345, 158] width 38 height 9
click at [15, 67] on icon at bounding box center [15, 66] width 13 height 13
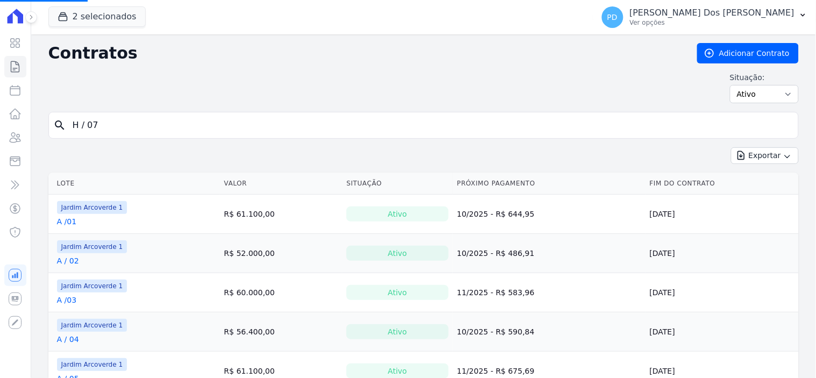
click at [186, 130] on input "H / 07" at bounding box center [430, 126] width 728 height 22
type input "i / 01"
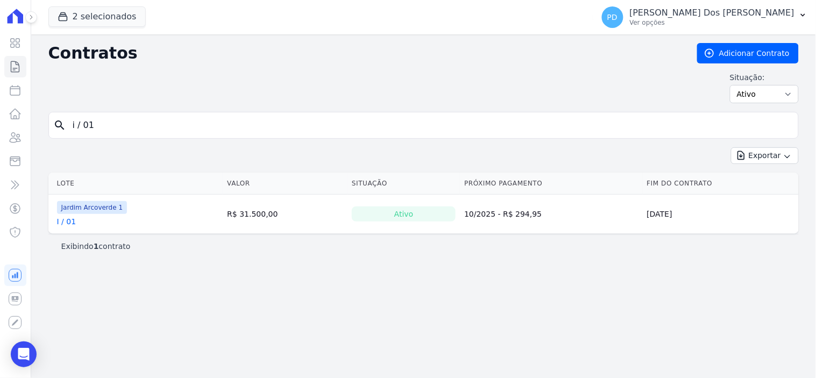
click at [63, 224] on link "I / 01" at bounding box center [66, 221] width 19 height 11
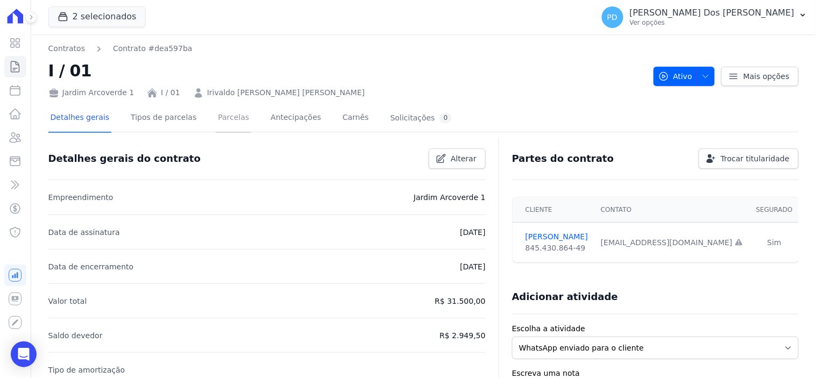
click at [223, 115] on link "Parcelas" at bounding box center [234, 118] width 36 height 29
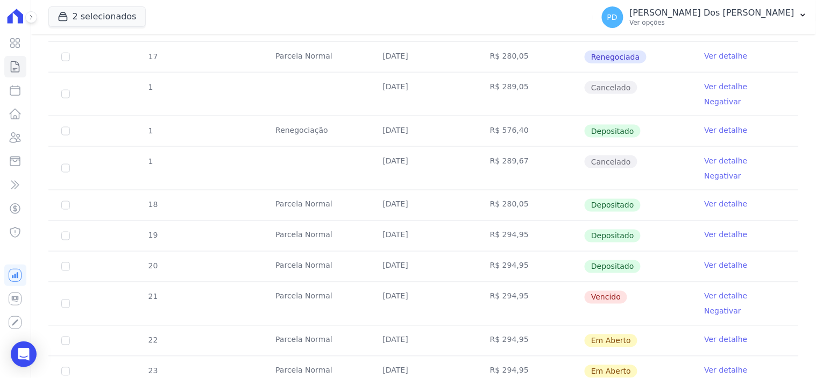
scroll to position [417, 0]
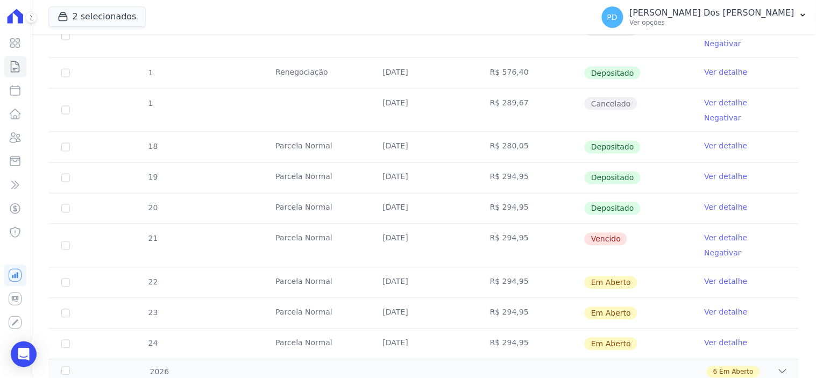
click at [707, 233] on link "Ver detalhe" at bounding box center [726, 238] width 43 height 11
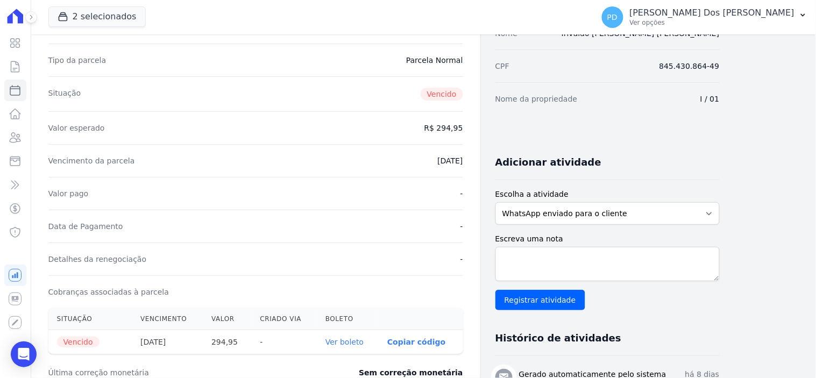
scroll to position [299, 0]
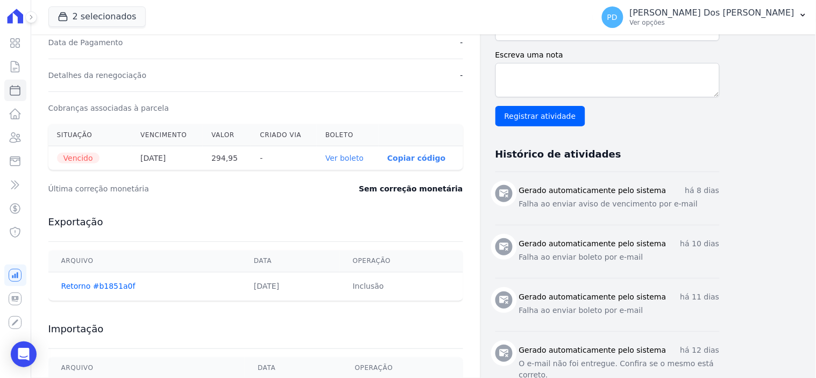
click at [348, 159] on link "Ver boleto" at bounding box center [345, 158] width 38 height 9
